Goal: Information Seeking & Learning: Find specific fact

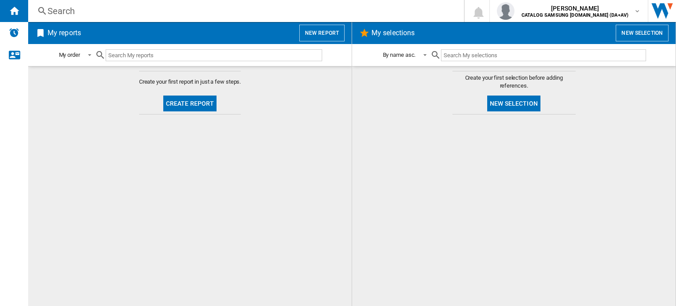
click at [42, 9] on ng-md-icon at bounding box center [42, 11] width 11 height 11
click at [40, 7] on ng-md-icon at bounding box center [42, 11] width 11 height 11
click at [46, 10] on ng-md-icon at bounding box center [42, 11] width 11 height 11
click at [121, 55] on input "text" at bounding box center [214, 55] width 216 height 12
paste input "rs70f64kefeu"
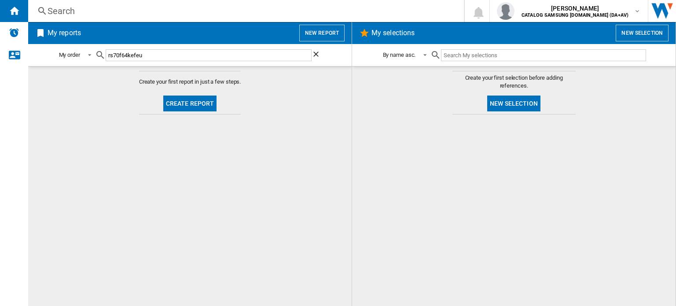
type input "rs70f64kefeu"
click at [87, 150] on md-content "Create your first report in just a few steps. Create report" at bounding box center [189, 186] width 323 height 240
click at [48, 10] on div "Search" at bounding box center [244, 11] width 393 height 12
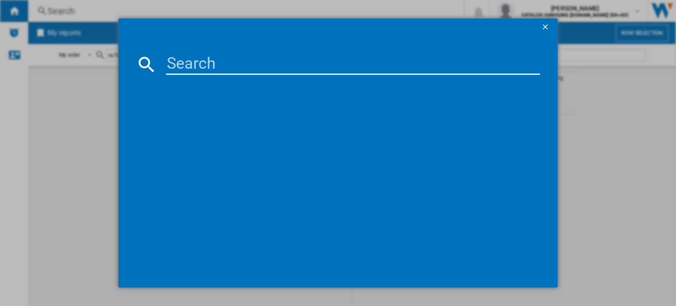
click at [164, 60] on div at bounding box center [338, 64] width 404 height 21
click at [169, 65] on input at bounding box center [353, 64] width 374 height 21
paste input "rs70f64kefeu"
click at [310, 71] on input "rs70f64kefeu" at bounding box center [353, 64] width 374 height 21
type input "rs70f64kef"
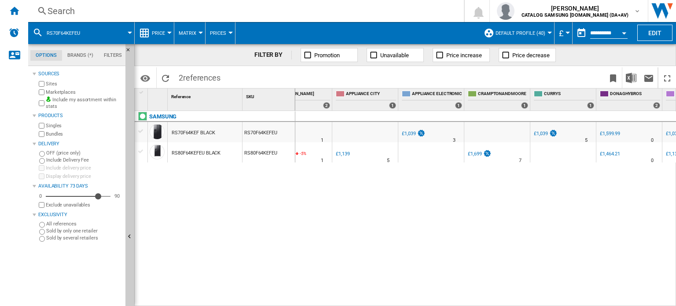
scroll to position [0, 228]
click at [542, 131] on div "£1,039" at bounding box center [540, 134] width 14 height 6
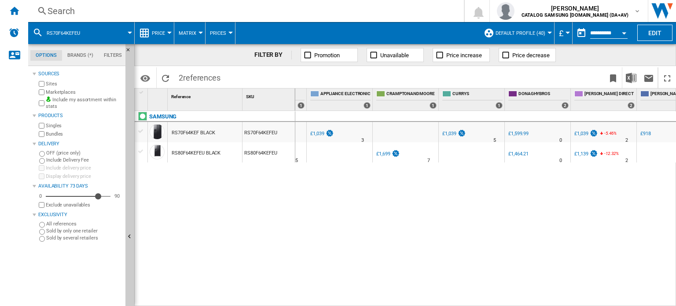
scroll to position [0, 333]
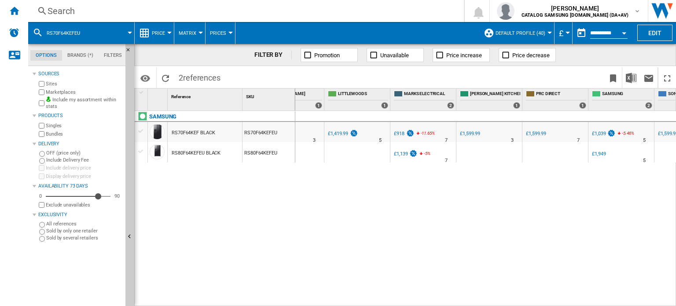
click at [600, 132] on div "£1,039" at bounding box center [599, 134] width 14 height 6
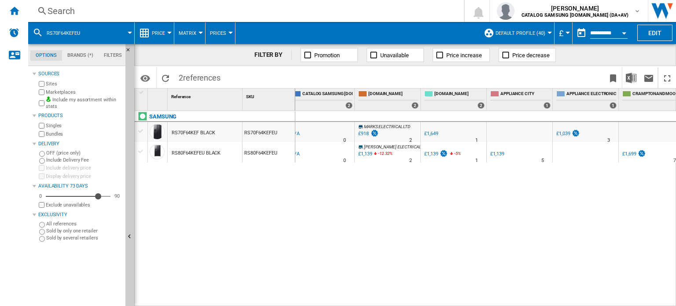
scroll to position [0, 74]
click at [625, 30] on button "Open calendar" at bounding box center [624, 32] width 16 height 16
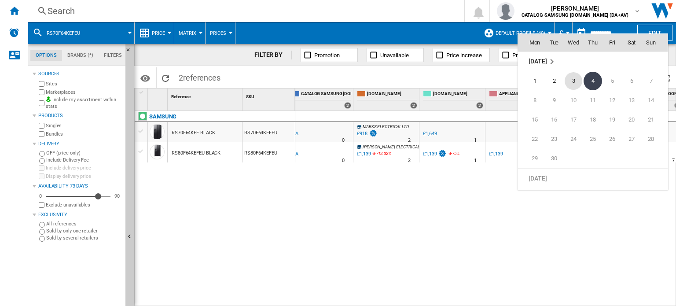
click at [574, 77] on span "3" at bounding box center [573, 81] width 18 height 18
type input "**********"
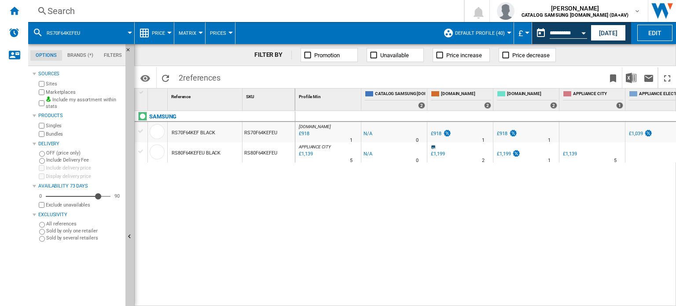
drag, startPoint x: 354, startPoint y: 300, endPoint x: 226, endPoint y: 300, distance: 127.5
click at [227, 300] on div "1 Reference 1 SKU 1 SAMSUNG RS70F64KEF BLACK RS70F64KEFEU RS80F64KEFEU BLACK RS…" at bounding box center [405, 196] width 541 height 217
click at [403, 236] on div "[DOMAIN_NAME] : -1.0 % £918 % N/A 1 [DOMAIN_NAME] : -1.0 % -£1" at bounding box center [485, 209] width 381 height 196
